Goal: Information Seeking & Learning: Find specific fact

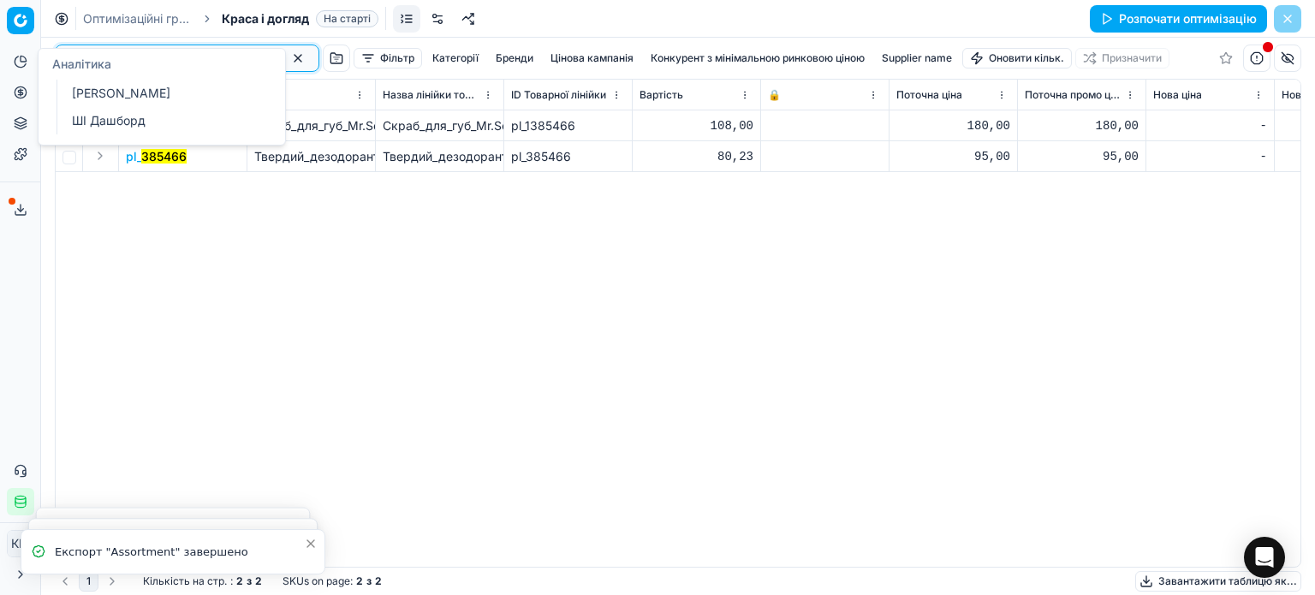
drag, startPoint x: 129, startPoint y: 56, endPoint x: 15, endPoint y: 58, distance: 114.7
click at [15, 58] on div "Pricing platform Аналітика Цінова оптимізація Асортимент продукції Шаблони Серв…" at bounding box center [657, 297] width 1315 height 595
paste input "659651"
type input "659651"
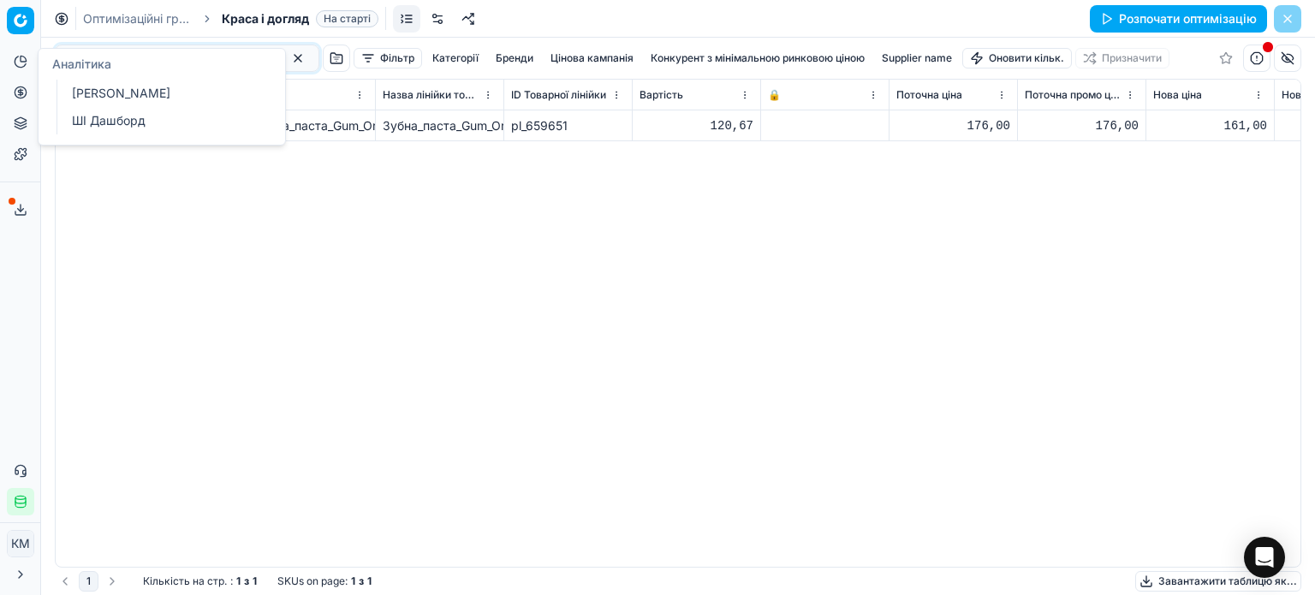
click at [568, 268] on div "pl_ 659651 Зубна_паста_Gum_Original_White_75_мл Зубна_паста_Gum_Original_White_…" at bounding box center [678, 338] width 1245 height 456
click at [169, 126] on mark "659651" at bounding box center [162, 125] width 42 height 15
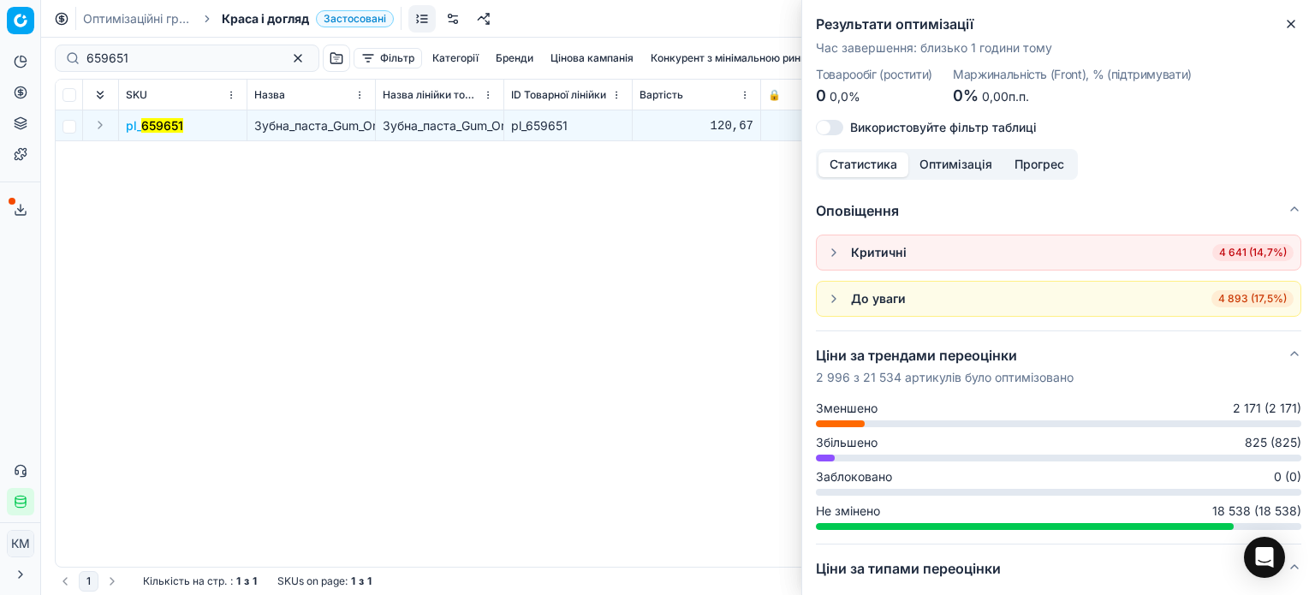
drag, startPoint x: 1294, startPoint y: 23, endPoint x: 1274, endPoint y: 24, distance: 20.6
click at [1293, 24] on icon "button" at bounding box center [1291, 24] width 14 height 14
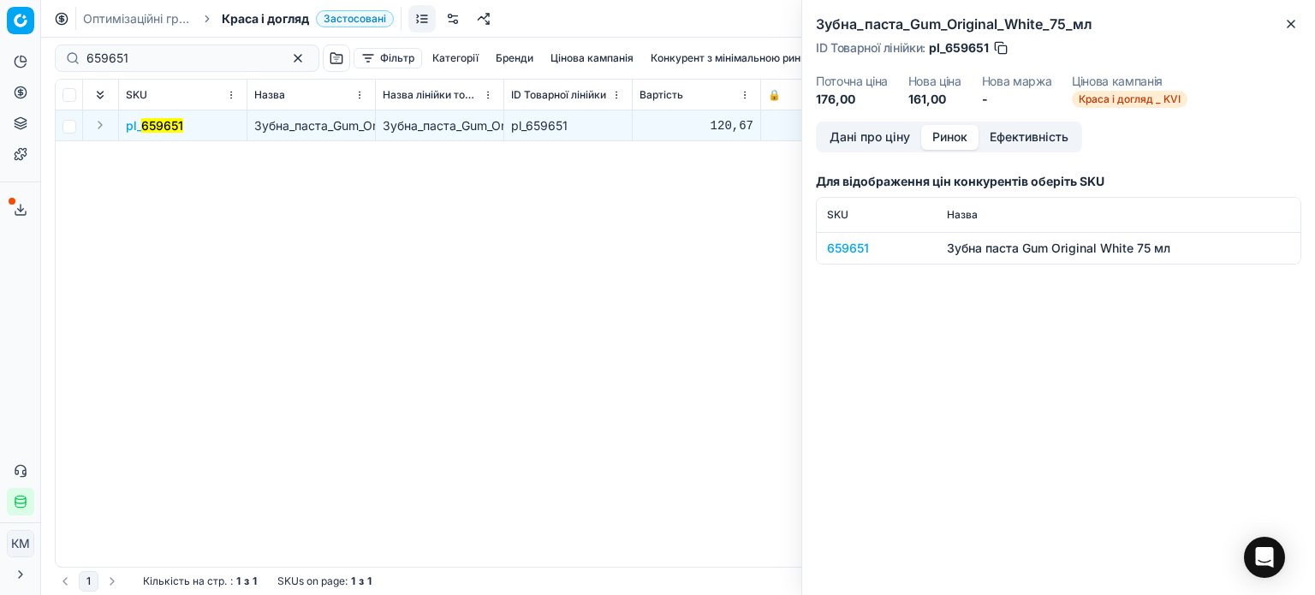
drag, startPoint x: 948, startPoint y: 140, endPoint x: 878, endPoint y: 194, distance: 88.5
click at [949, 141] on button "Ринок" at bounding box center [949, 137] width 57 height 25
click at [853, 243] on div "659651" at bounding box center [876, 248] width 99 height 17
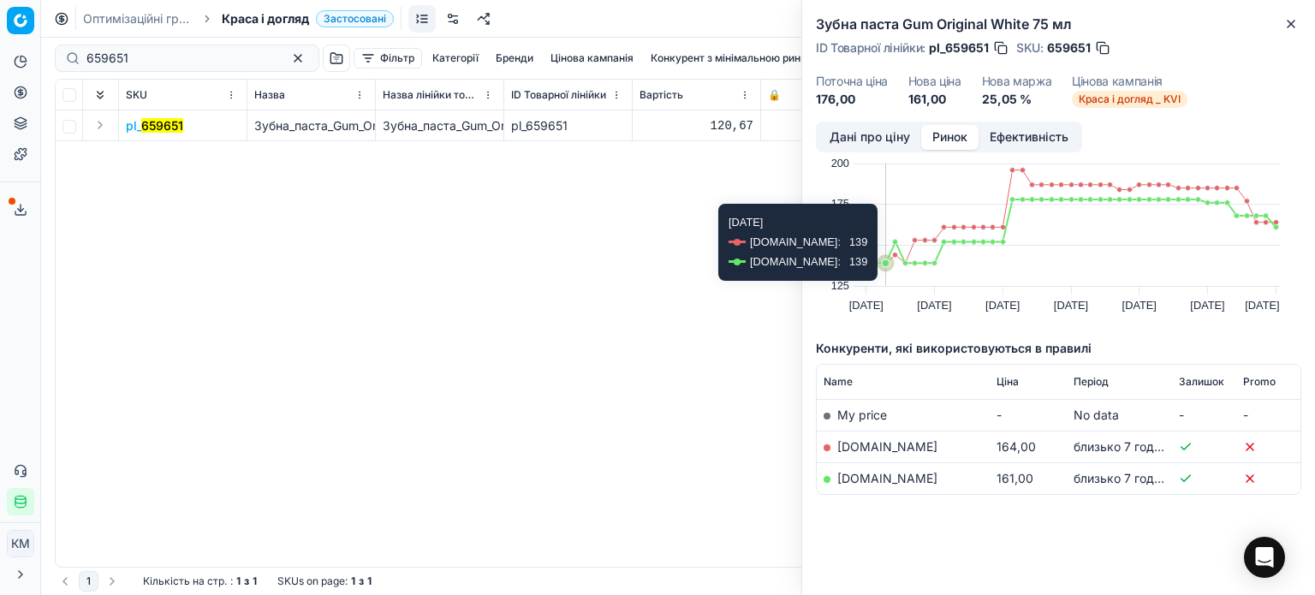
scroll to position [39, 0]
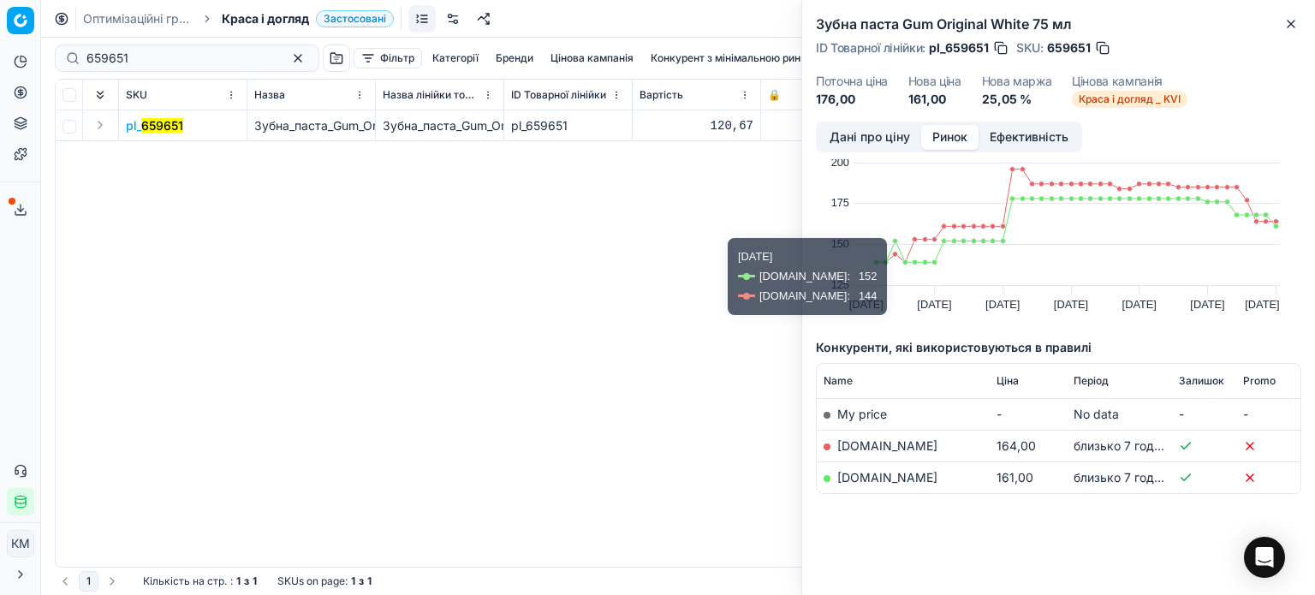
click at [911, 484] on td "[DOMAIN_NAME]" at bounding box center [903, 477] width 173 height 32
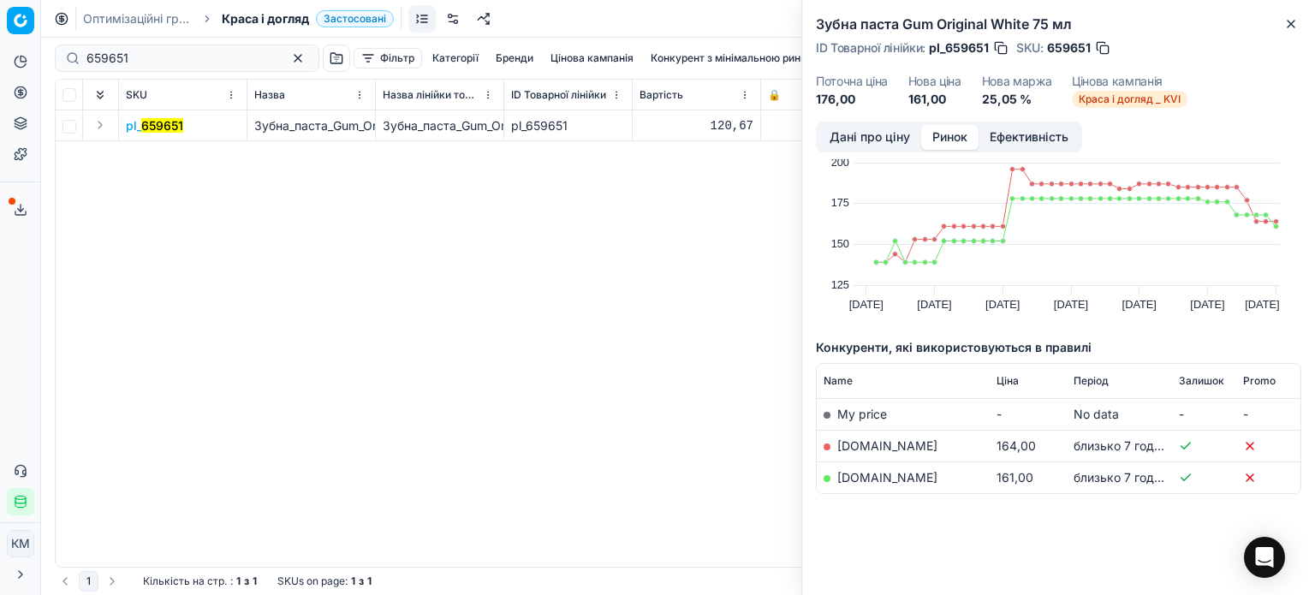
click at [858, 467] on td "[DOMAIN_NAME]" at bounding box center [903, 477] width 173 height 32
click at [886, 482] on link "[DOMAIN_NAME]" at bounding box center [887, 477] width 100 height 15
